Goal: Subscribe to service/newsletter

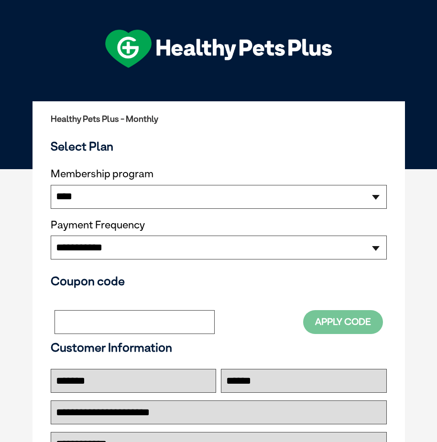
select select "*********"
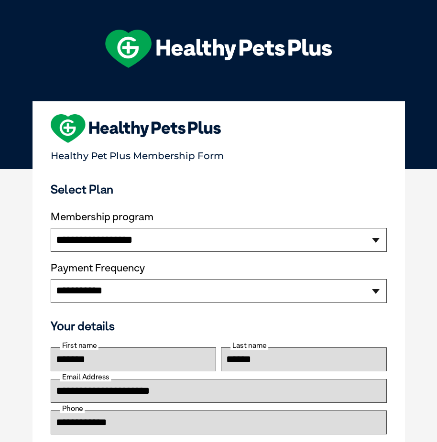
click at [111, 292] on select "**********" at bounding box center [219, 291] width 336 height 24
click at [109, 190] on h3 "Select Plan" at bounding box center [219, 189] width 336 height 14
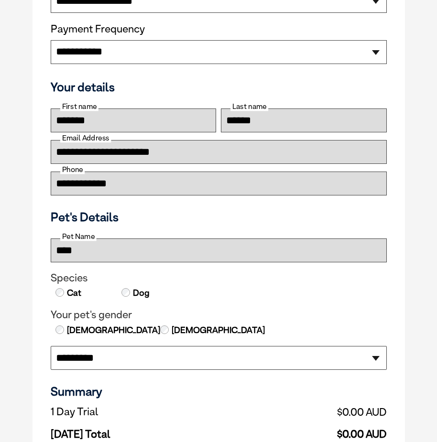
scroll to position [430, 0]
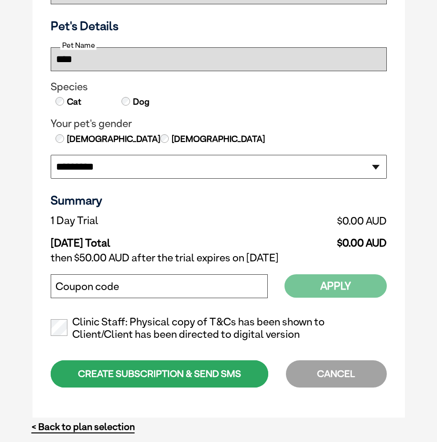
click at [68, 326] on label "Clinic Staff: Physical copy of T&Cs has been shown to Client/Client has been di…" at bounding box center [219, 328] width 336 height 25
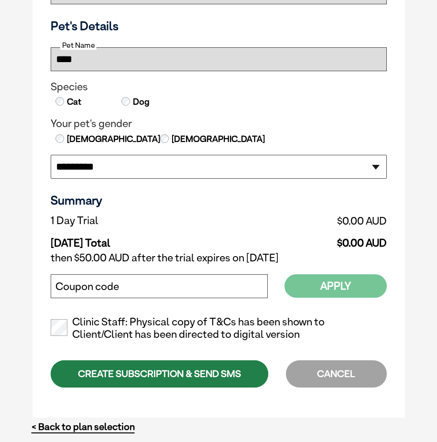
click at [132, 365] on div "CREATE SUBSCRIPTION & SEND SMS" at bounding box center [160, 373] width 218 height 27
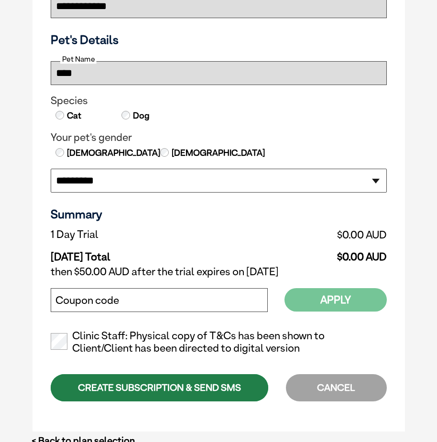
scroll to position [444, 0]
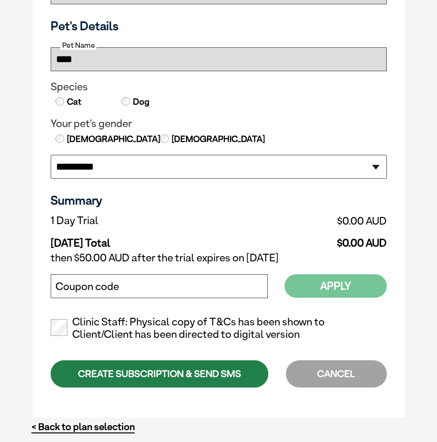
click at [235, 374] on div "CREATE SUBSCRIPTION & SEND SMS" at bounding box center [160, 373] width 218 height 27
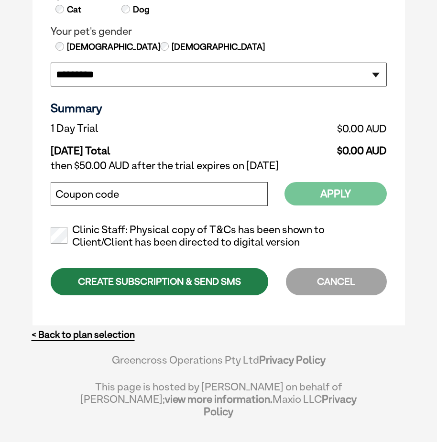
click at [154, 281] on div "CREATE SUBSCRIPTION & SEND SMS" at bounding box center [160, 281] width 218 height 27
click at [189, 289] on div "CREATE SUBSCRIPTION & SEND SMS" at bounding box center [160, 281] width 218 height 27
click at [117, 283] on div "CREATE SUBSCRIPTION & SEND SMS" at bounding box center [160, 281] width 218 height 27
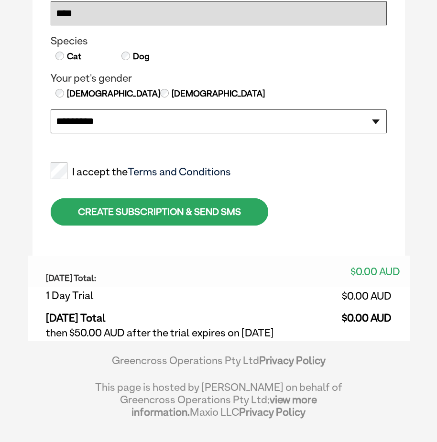
select select "*********"
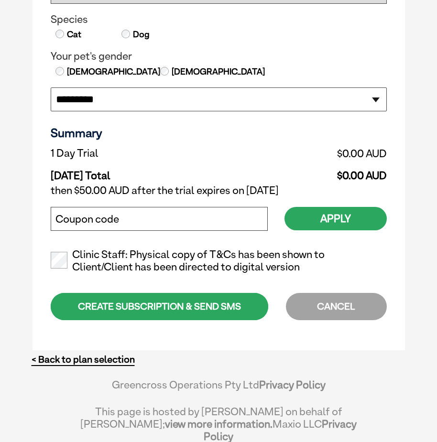
scroll to position [523, 0]
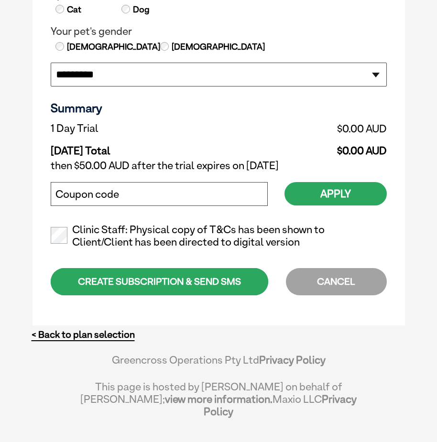
click at [66, 162] on td "then $50.00 AUD after the trial expires on [DATE]" at bounding box center [219, 165] width 336 height 17
click at [55, 226] on label "Clinic Staff: Physical copy of T&Cs has been shown to Client/Client has been di…" at bounding box center [219, 236] width 336 height 25
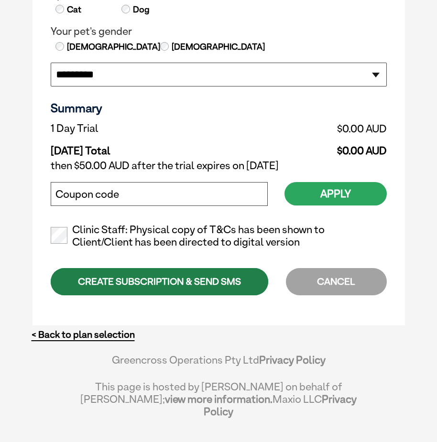
click at [79, 278] on div "CREATE SUBSCRIPTION & SEND SMS" at bounding box center [160, 281] width 218 height 27
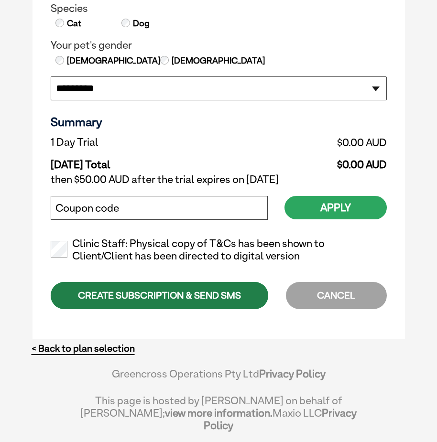
scroll to position [536, 0]
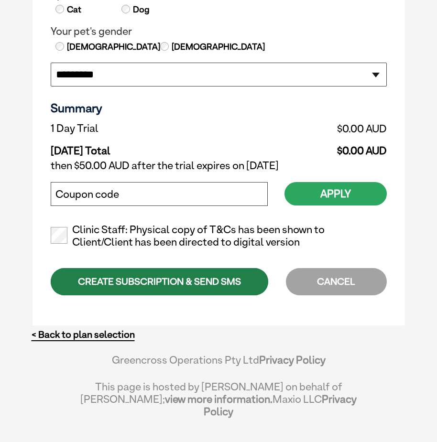
click at [115, 273] on div "CREATE SUBSCRIPTION & SEND SMS" at bounding box center [160, 281] width 218 height 27
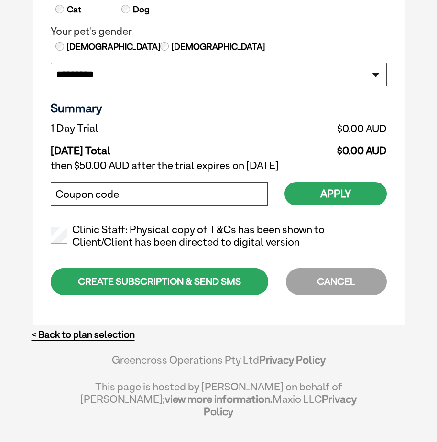
click at [182, 308] on div "Clinic Staff: Physical copy of T&Cs has been shown to Client/Client has been di…" at bounding box center [219, 266] width 336 height 120
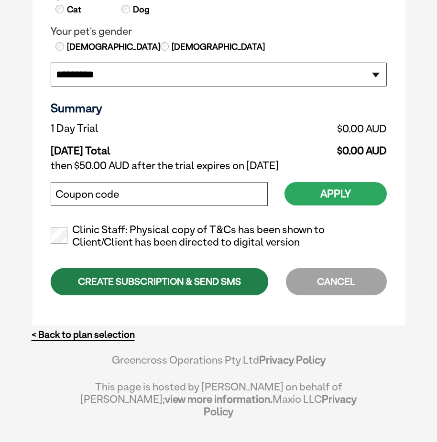
click at [172, 284] on div "CREATE SUBSCRIPTION & SEND SMS" at bounding box center [160, 281] width 218 height 27
